Goal: Transaction & Acquisition: Purchase product/service

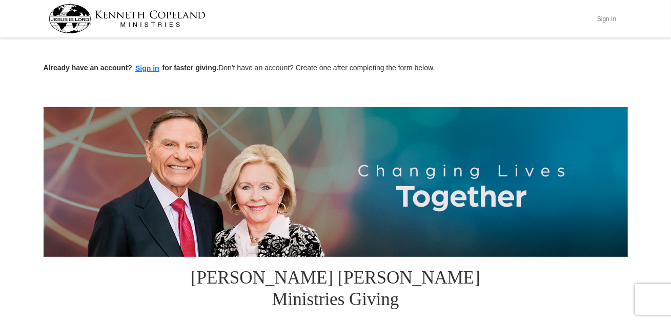
click at [607, 15] on button "Sign In" at bounding box center [606, 19] width 31 height 16
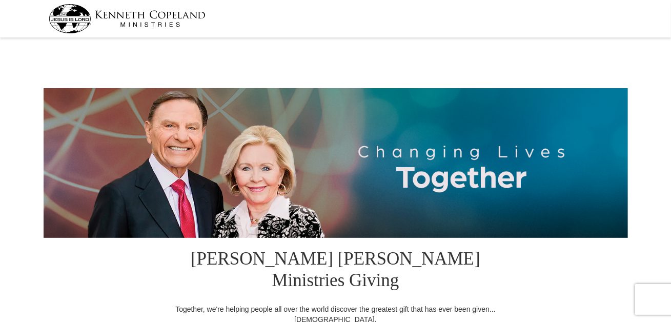
select select "MI"
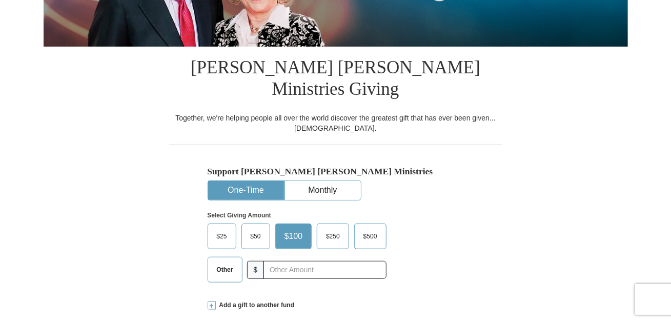
scroll to position [205, 0]
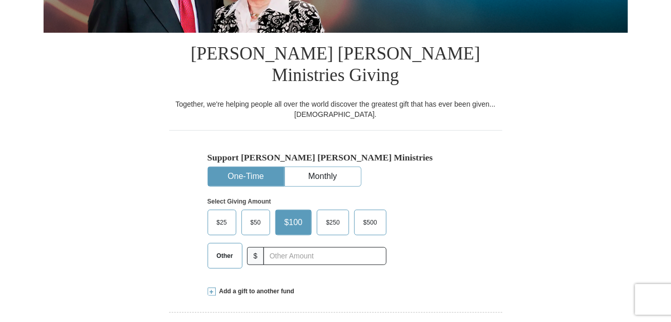
click at [247, 215] on span "$50" at bounding box center [255, 222] width 20 height 15
click at [0, 0] on input "$50" at bounding box center [0, 0] width 0 height 0
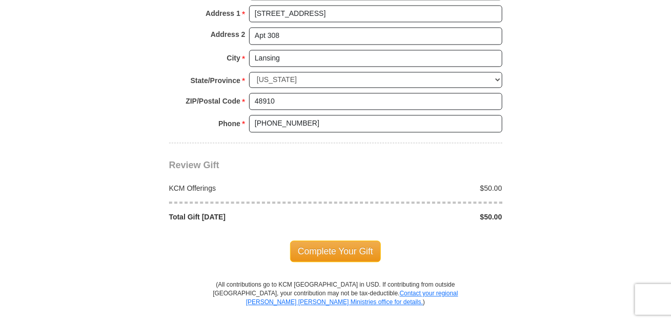
scroll to position [871, 0]
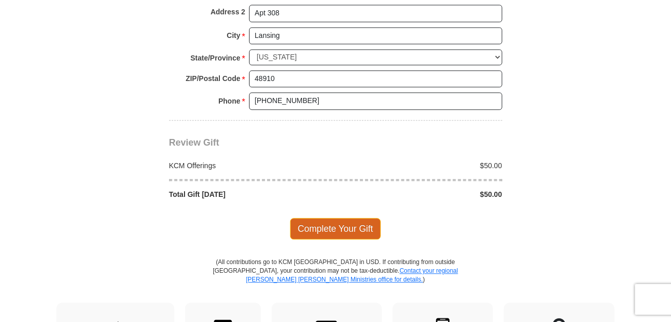
click at [327, 218] on span "Complete Your Gift" at bounding box center [335, 229] width 91 height 22
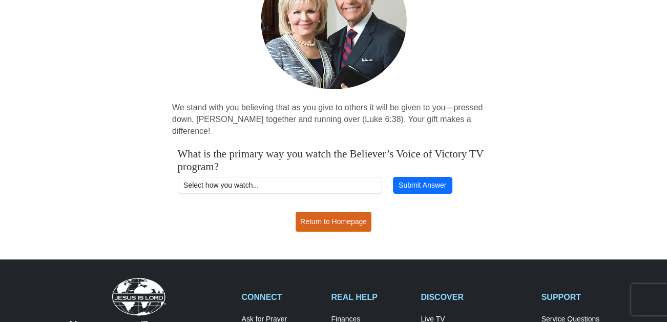
scroll to position [154, 0]
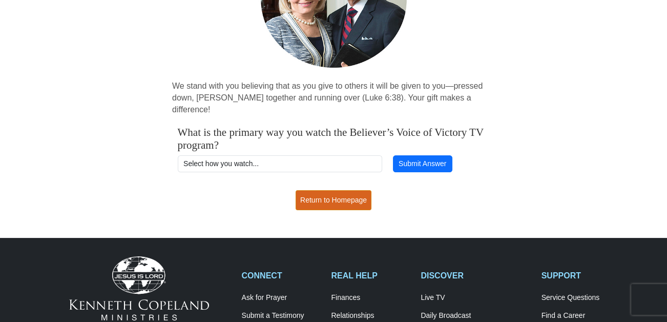
click at [342, 190] on link "Return to Homepage" at bounding box center [334, 200] width 76 height 20
